Goal: Browse casually

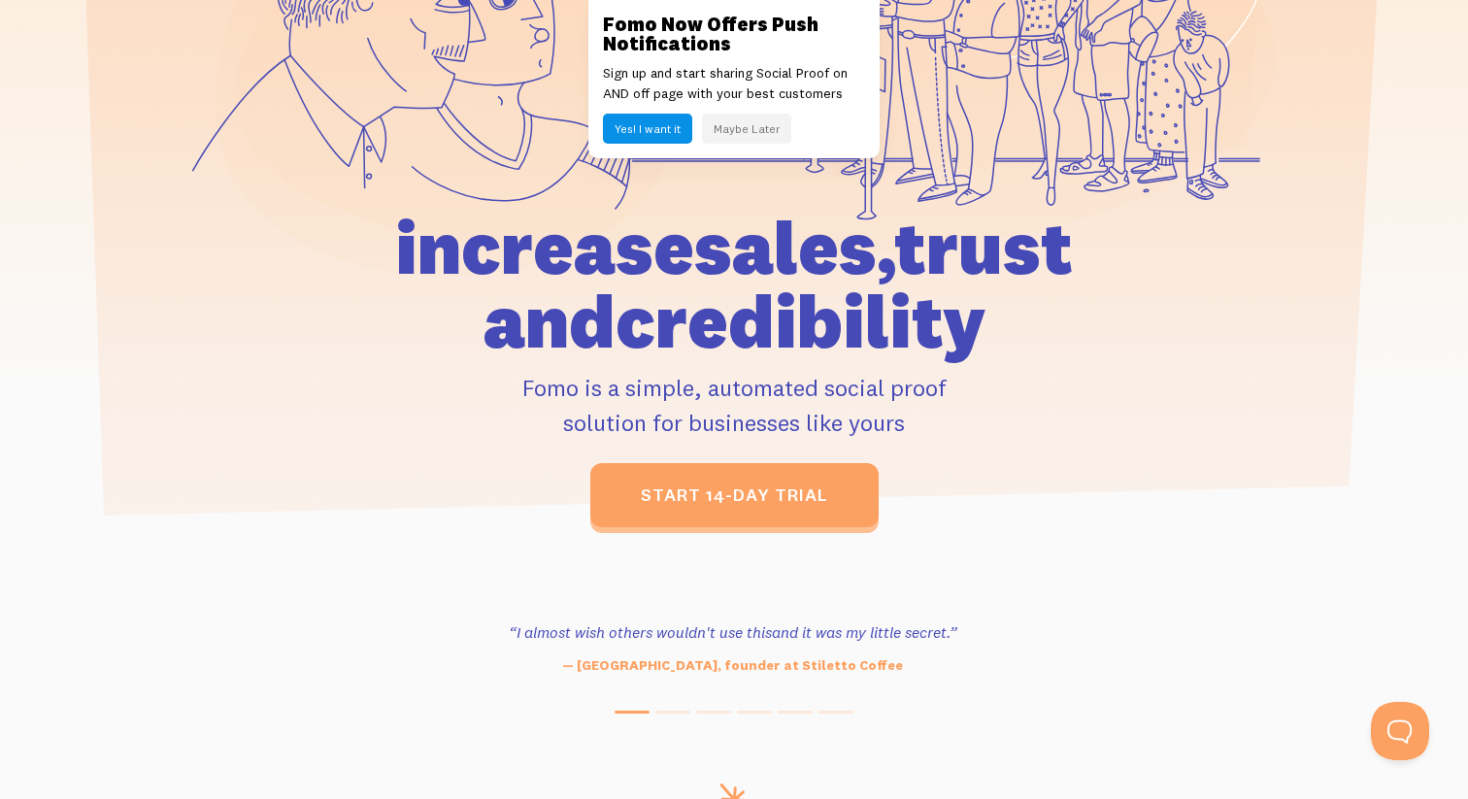
scroll to position [591, 0]
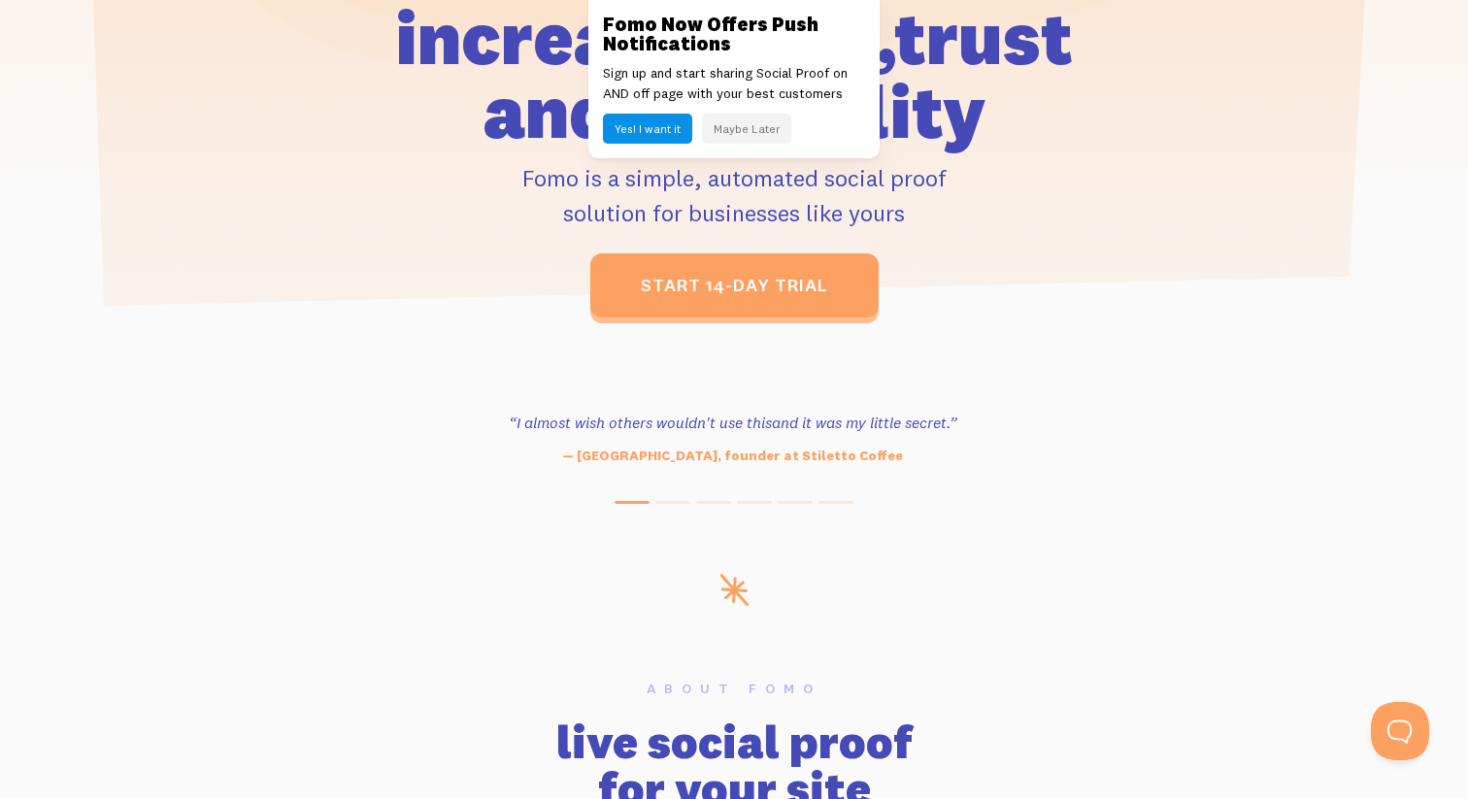
click at [735, 137] on button "Maybe Later" at bounding box center [746, 129] width 89 height 30
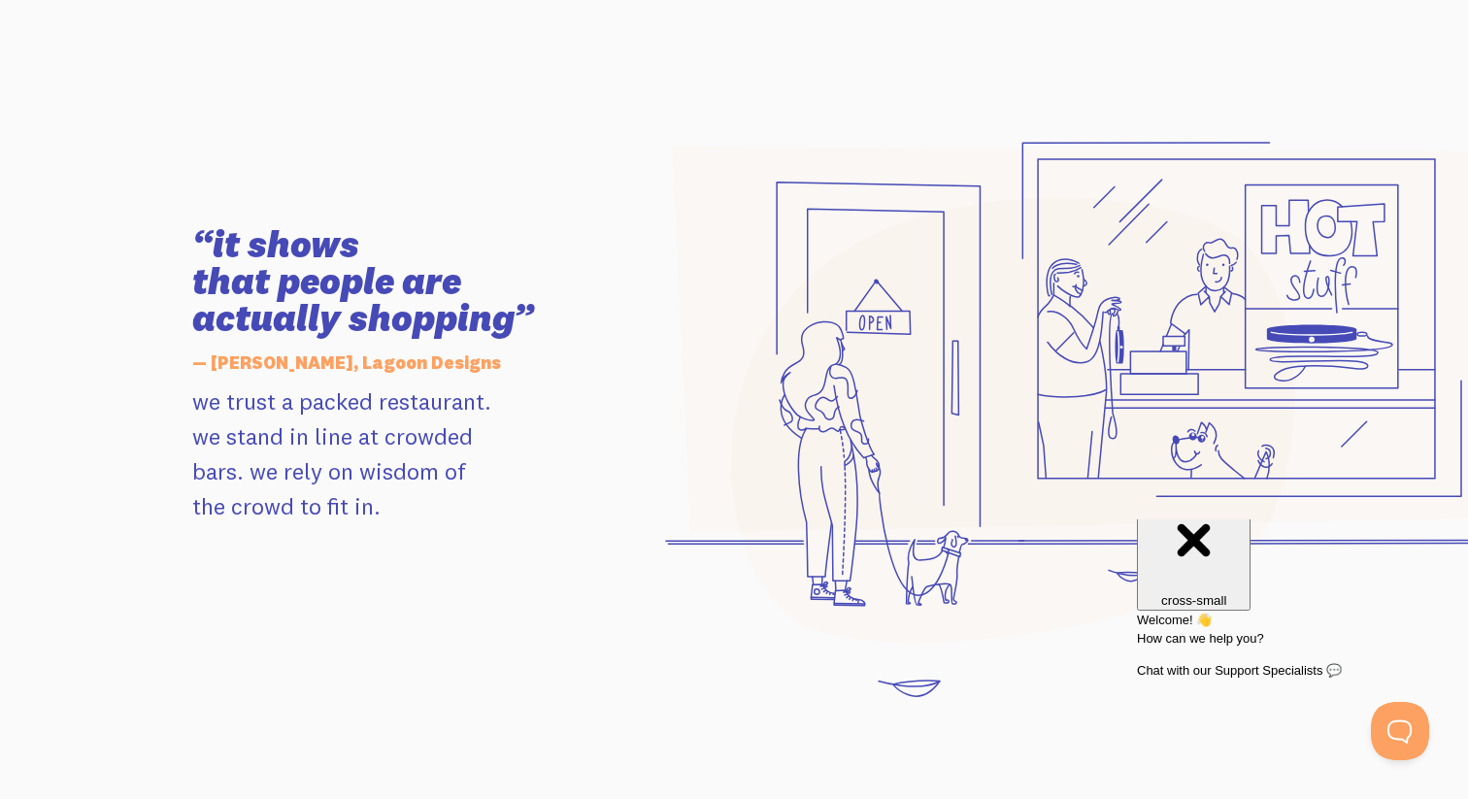
scroll to position [1937, 0]
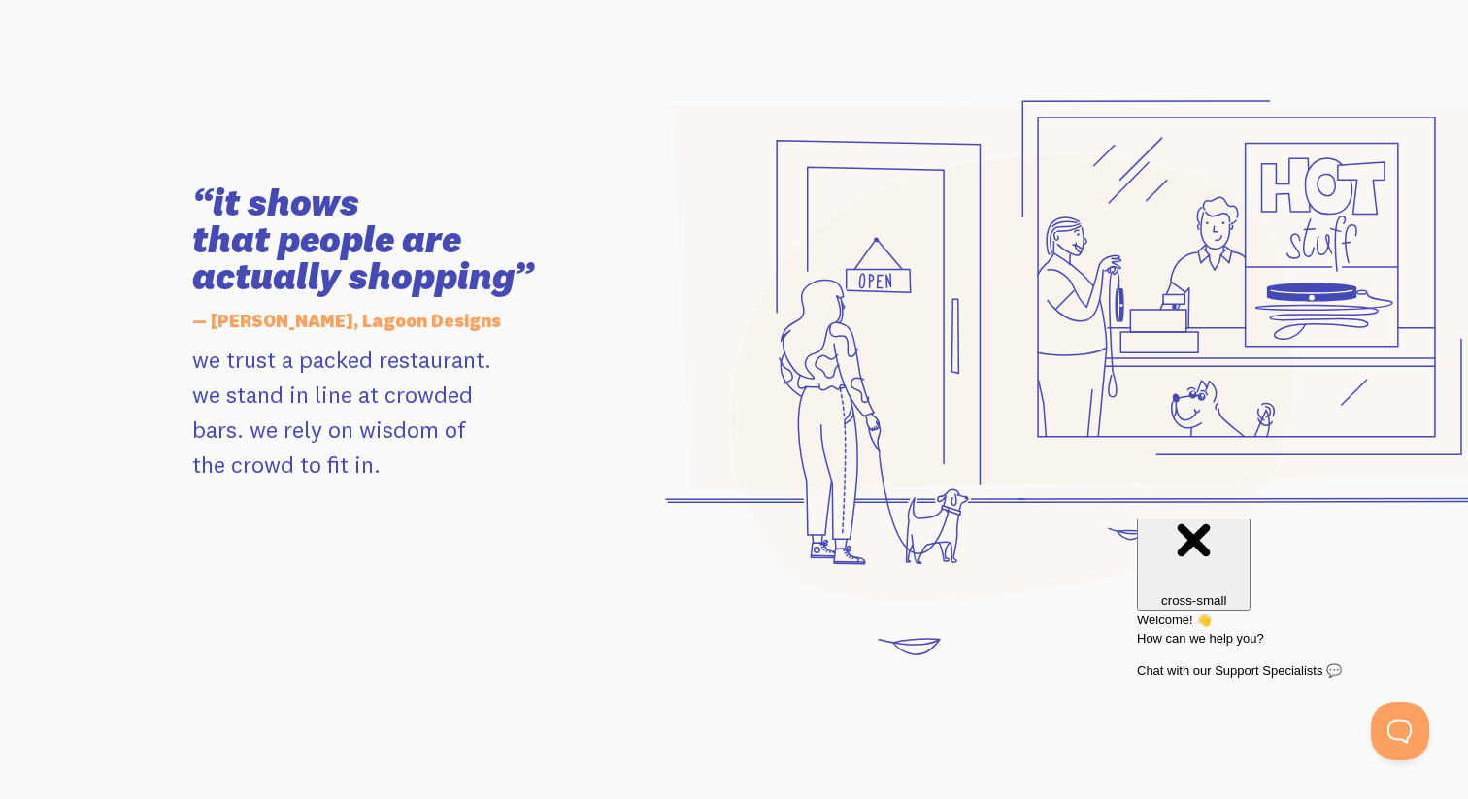
click at [486, 275] on h3 "“it shows that people are actually shopping”" at bounding box center [411, 239] width 438 height 111
click at [1375, 739] on button "Open Beacon popover" at bounding box center [1396, 727] width 58 height 58
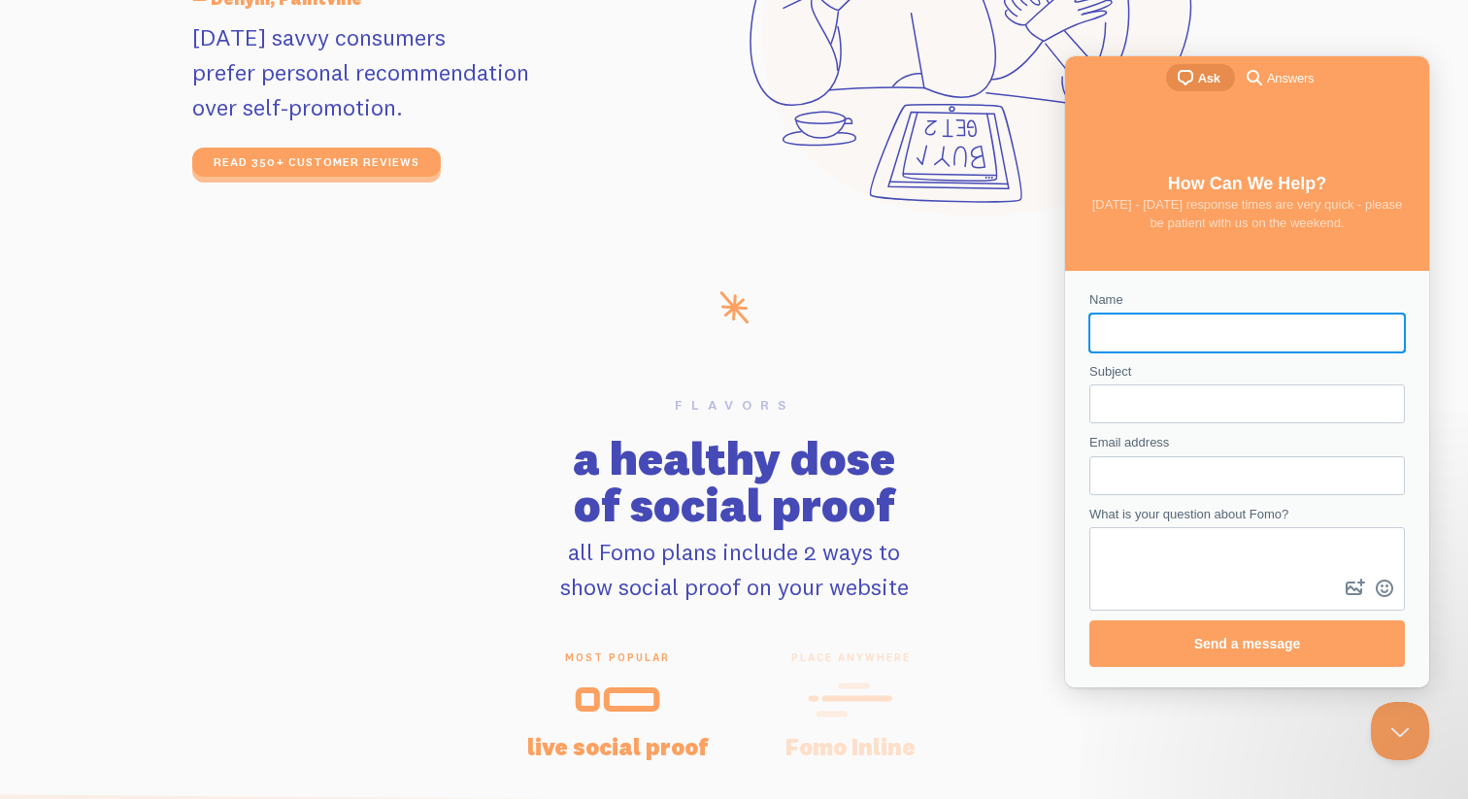
scroll to position [3846, 0]
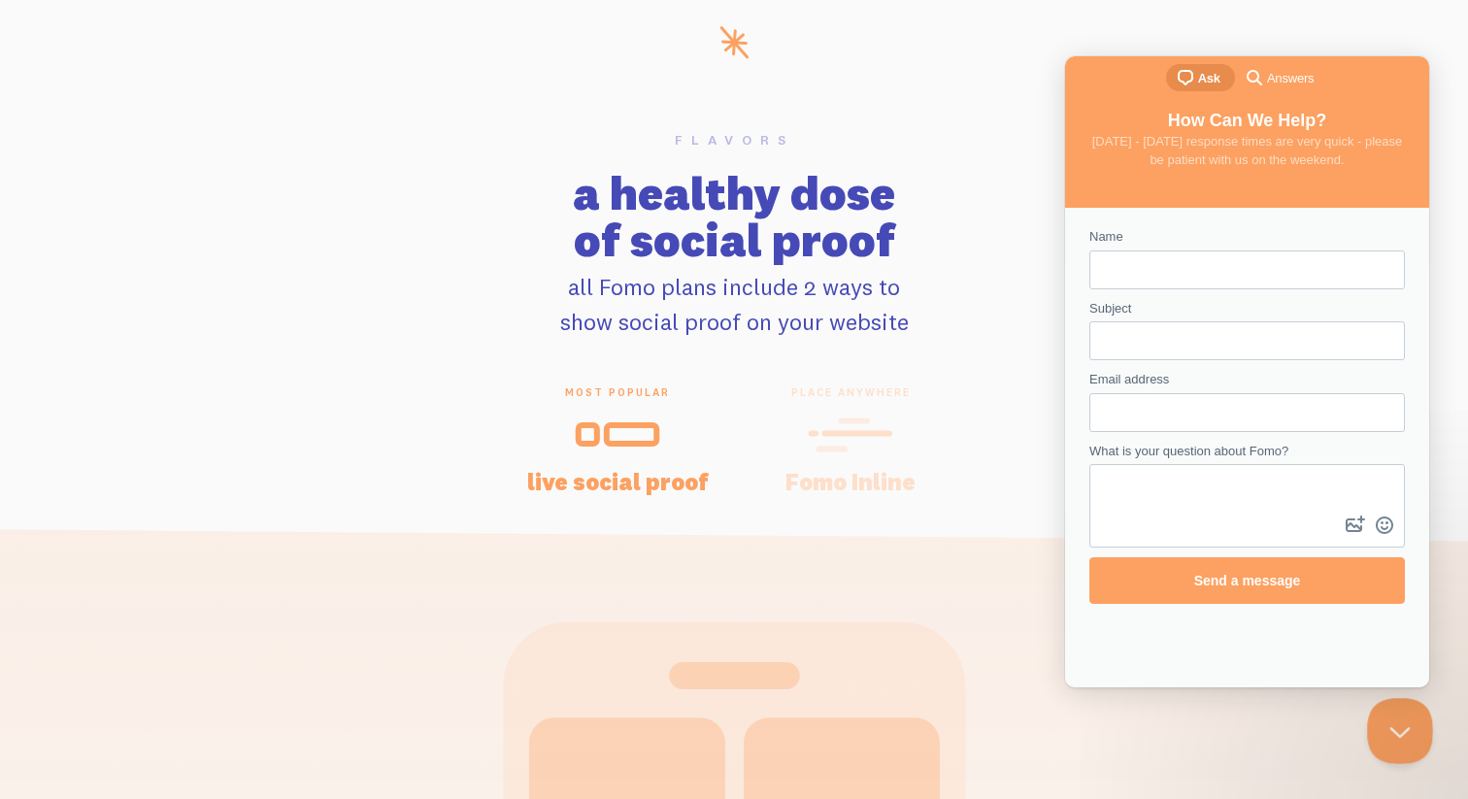
click at [1407, 732] on button "Close Beacon popover" at bounding box center [1396, 727] width 58 height 58
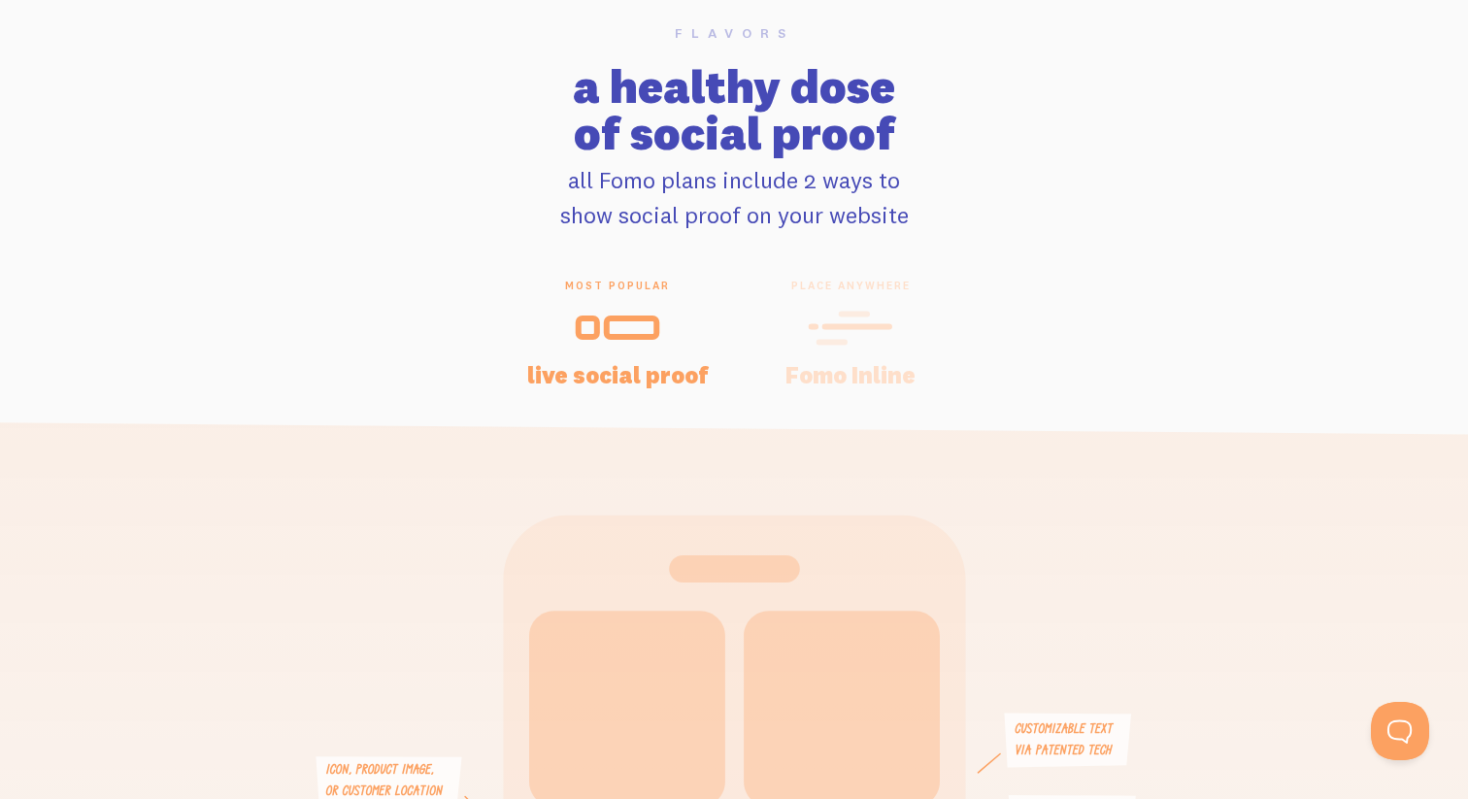
click at [825, 335] on icon at bounding box center [850, 328] width 85 height 44
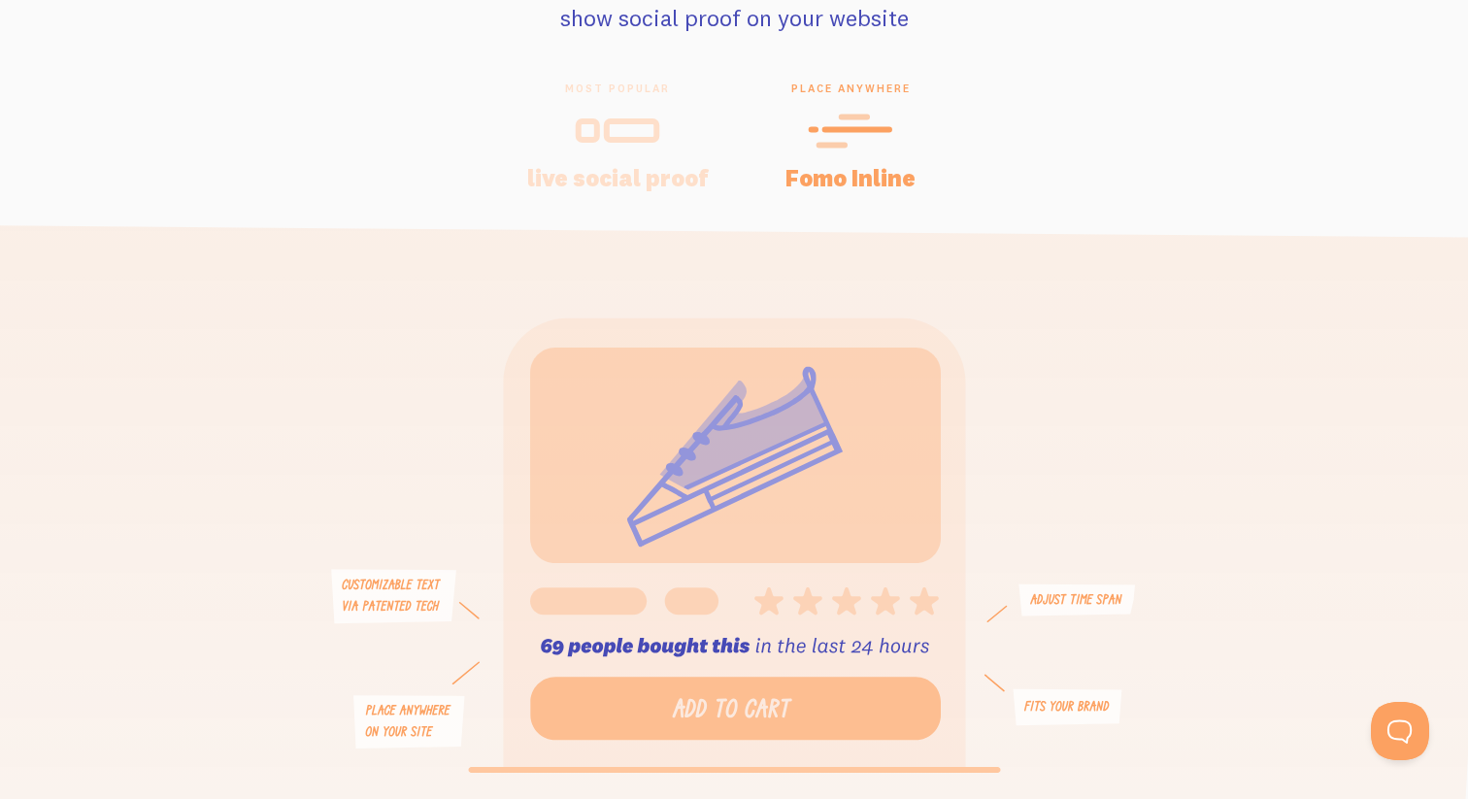
click at [643, 181] on h4 "live social proof" at bounding box center [617, 177] width 186 height 23
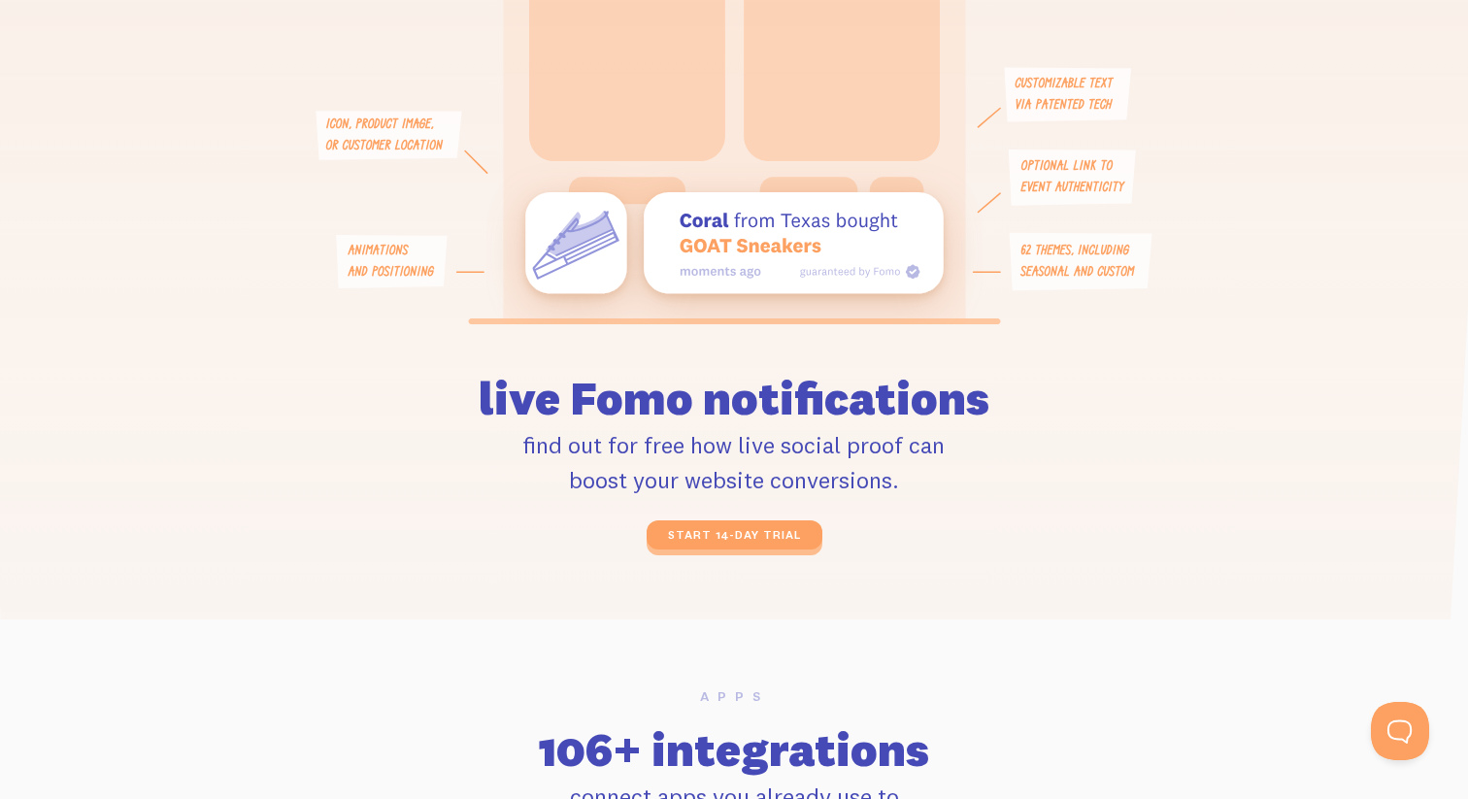
scroll to position [4561, 0]
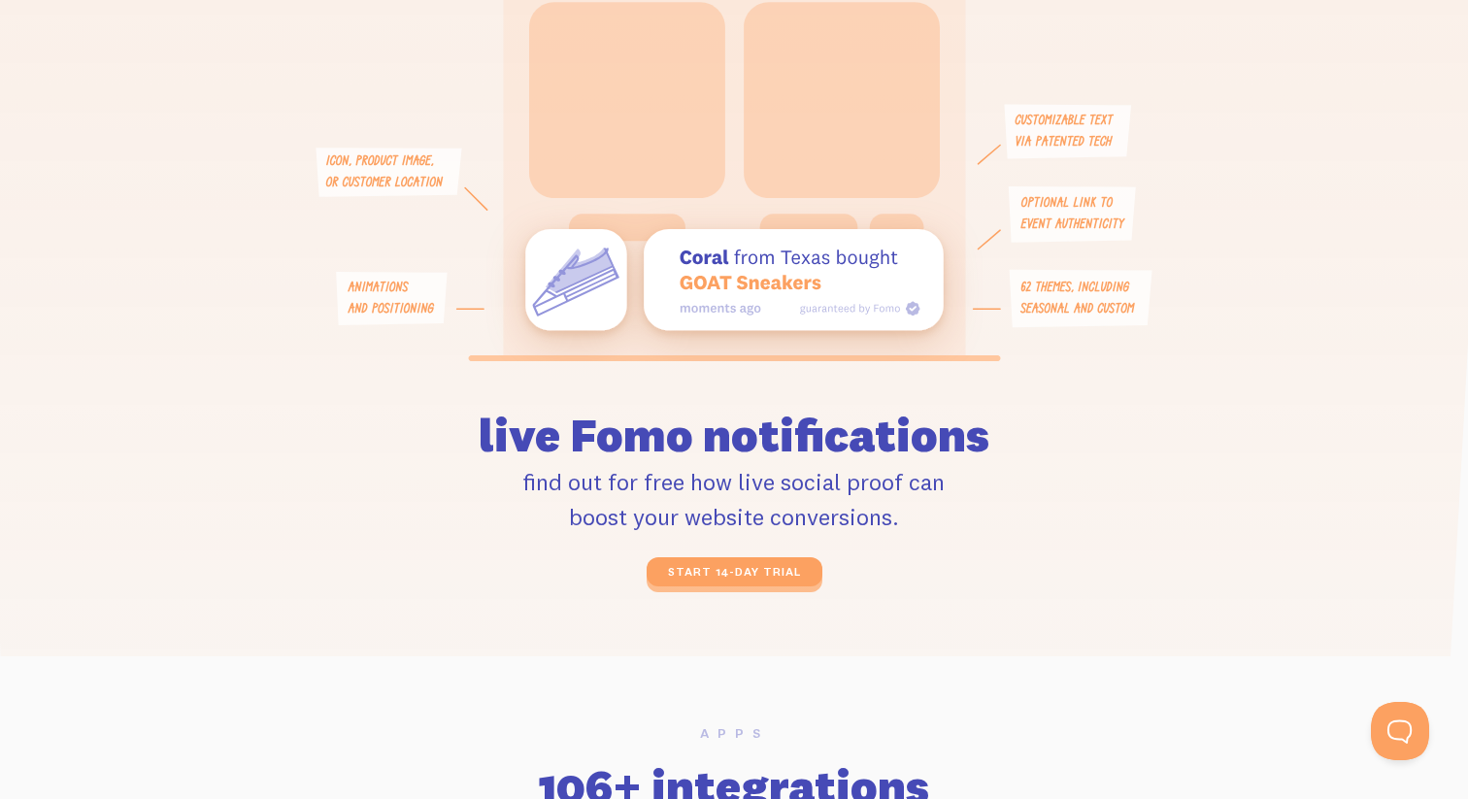
click at [736, 223] on icon at bounding box center [734, 132] width 462 height 452
click at [727, 254] on icon at bounding box center [733, 279] width 417 height 101
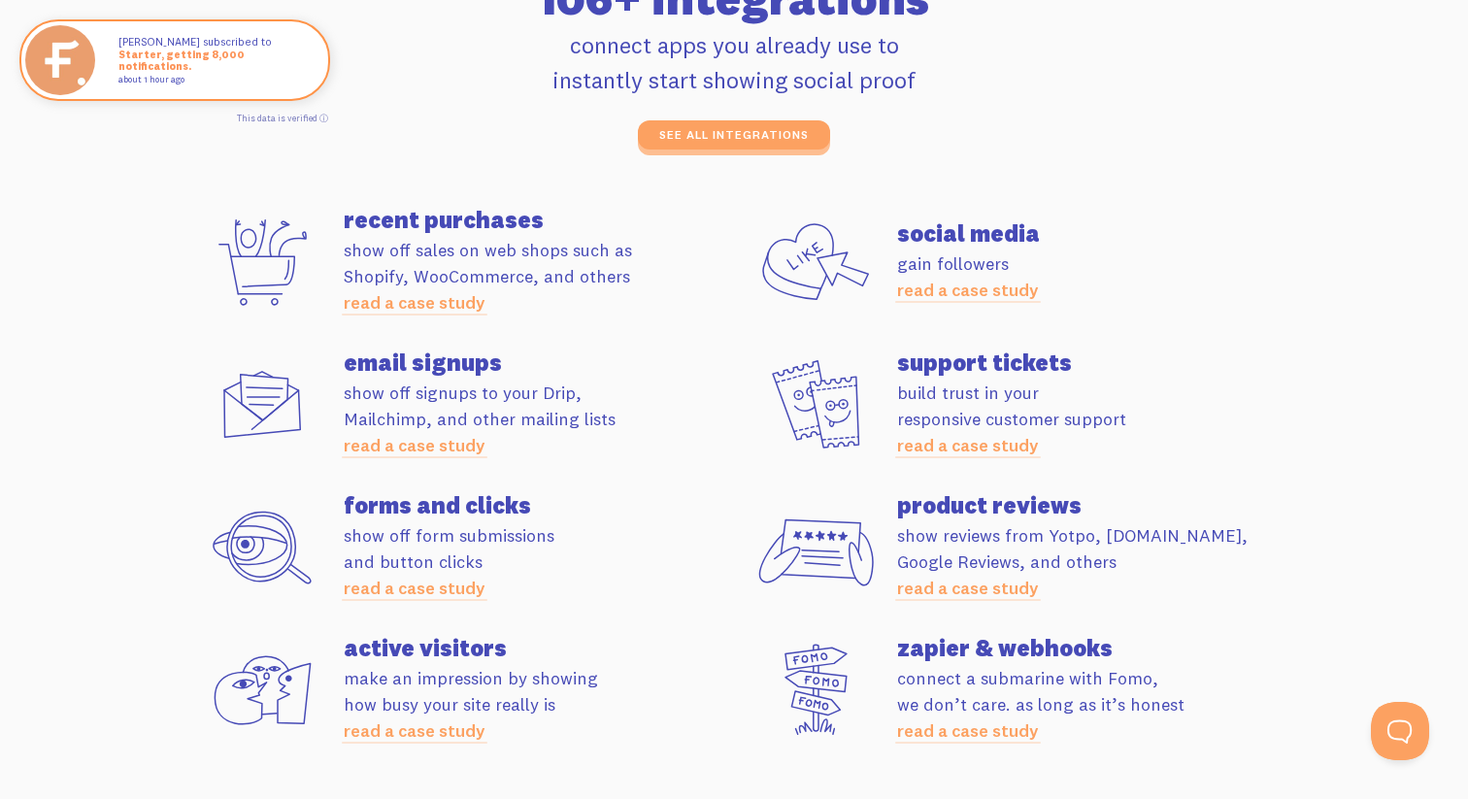
scroll to position [5435, 0]
